Goal: Navigation & Orientation: Go to known website

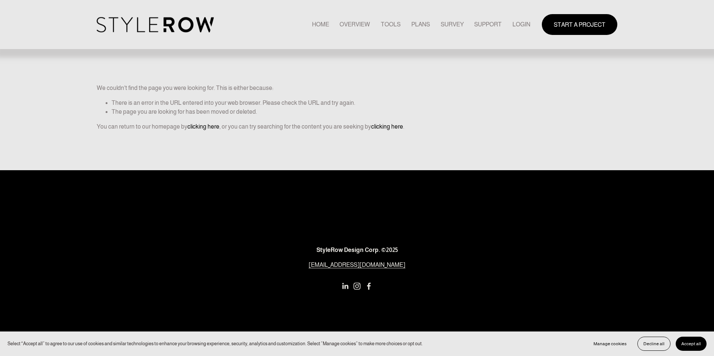
click at [430, 26] on link "LOGIN" at bounding box center [521, 24] width 18 height 10
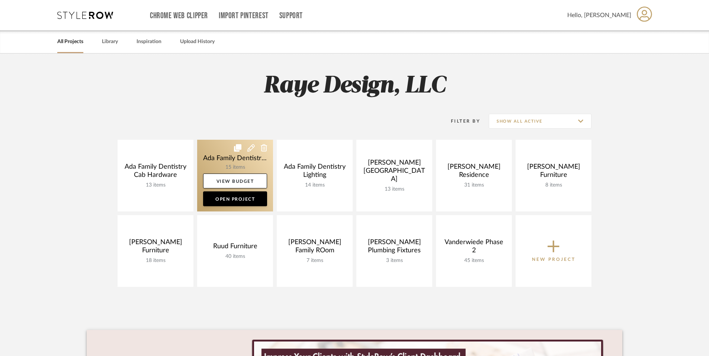
click at [251, 164] on link at bounding box center [235, 176] width 76 height 72
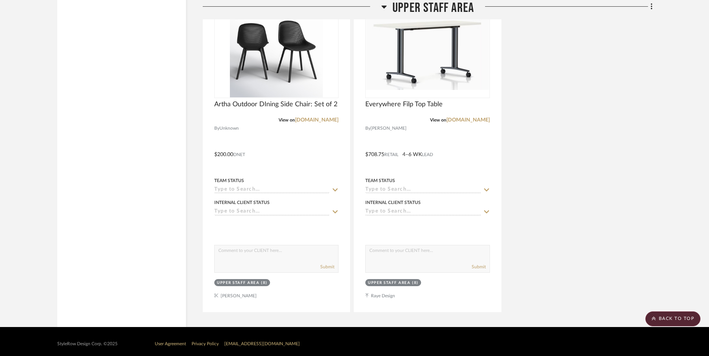
scroll to position [2729, 0]
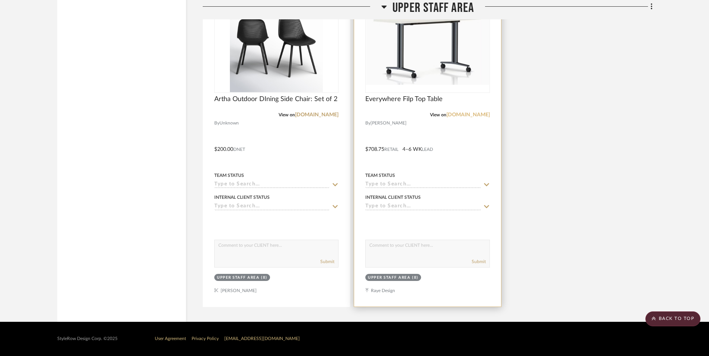
click at [471, 113] on link "store.hermanmiller.com" at bounding box center [467, 114] width 43 height 5
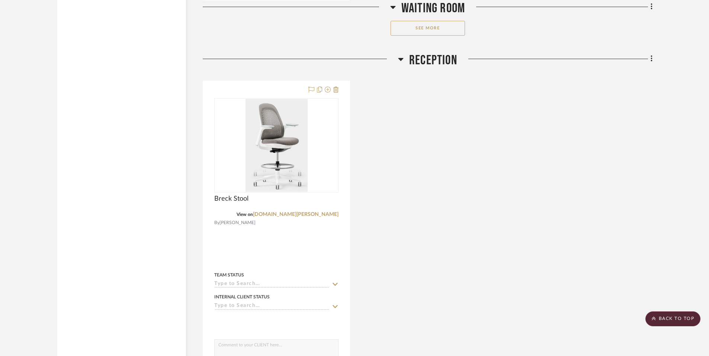
scroll to position [1177, 0]
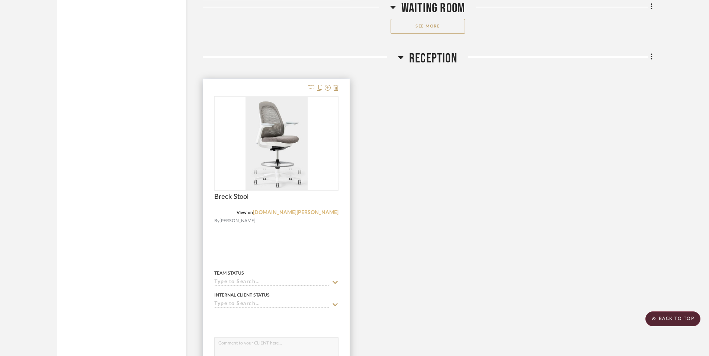
click at [303, 213] on link "store.haworth.com" at bounding box center [296, 212] width 86 height 5
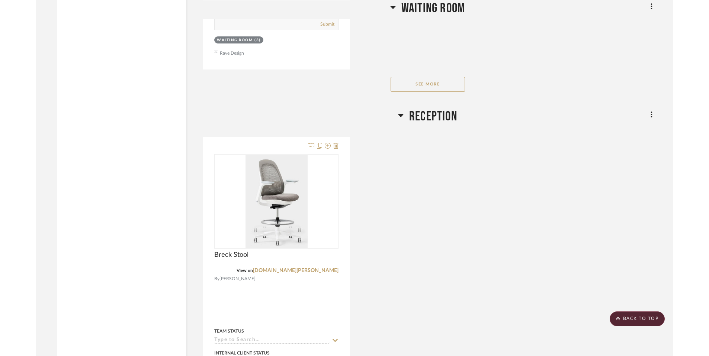
scroll to position [1155, 0]
